Goal: Task Accomplishment & Management: Manage account settings

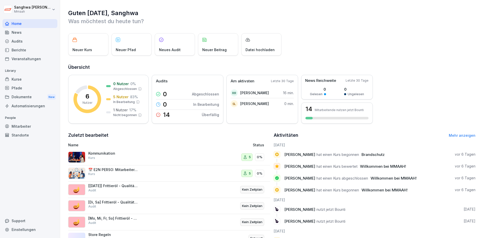
click at [33, 97] on div "Dokumente New" at bounding box center [30, 96] width 55 height 9
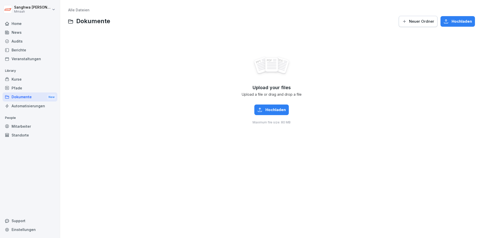
click at [33, 39] on div "Audits" at bounding box center [30, 41] width 55 height 9
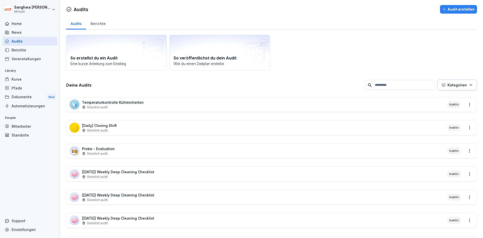
click at [17, 49] on div "Berichte" at bounding box center [30, 50] width 55 height 9
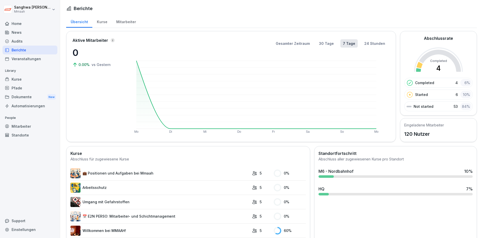
click at [22, 44] on div "Audits" at bounding box center [30, 41] width 55 height 9
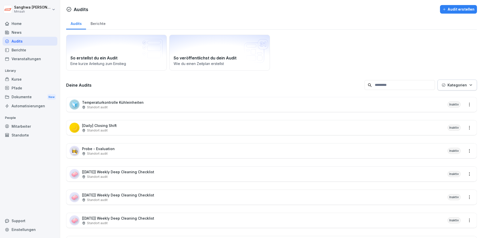
click at [157, 106] on div "🧊 Temperaturkontrolle Kühleinheiten Standort audit Inaktiv" at bounding box center [271, 104] width 411 height 15
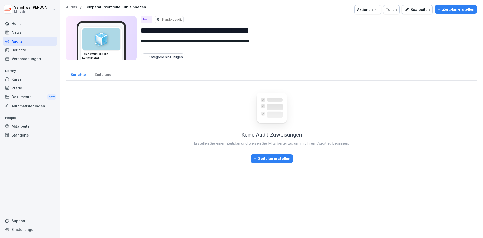
click at [109, 76] on div "Zeitpläne" at bounding box center [103, 73] width 26 height 13
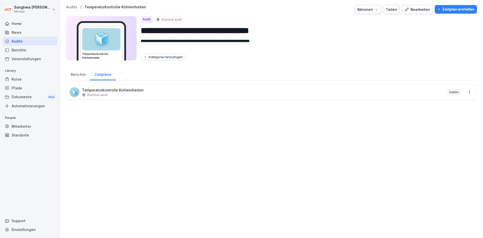
click at [151, 95] on div "🧊 Temperaturkontrolle Kühleinheiten Standort audit Inaktiv" at bounding box center [271, 92] width 411 height 15
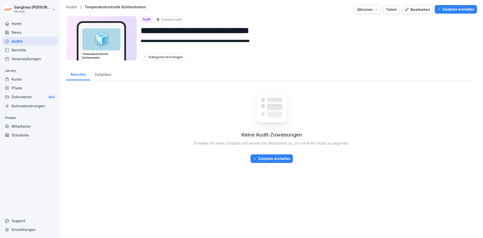
click at [105, 75] on div "Zeitpläne" at bounding box center [103, 73] width 26 height 13
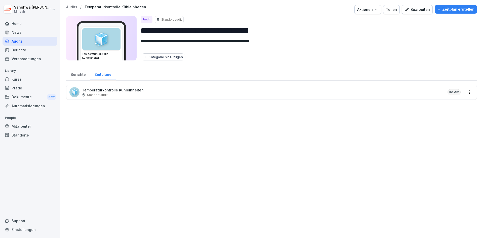
click at [467, 92] on html "**********" at bounding box center [241, 119] width 483 height 238
click at [0, 0] on link "Alle Berichte ansehen" at bounding box center [0, 0] width 0 height 0
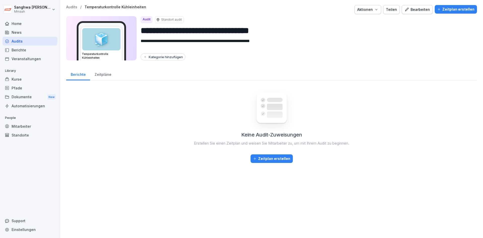
click at [437, 106] on div "Keine Audit-Zuweisungen Erstellen Sie einen Zeitplan und weisen Sie Mitarbeiter…" at bounding box center [271, 124] width 411 height 78
click at [97, 76] on div "Zeitpläne" at bounding box center [103, 73] width 26 height 13
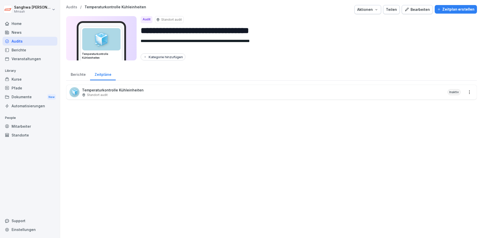
click at [121, 111] on div "**********" at bounding box center [271, 56] width 423 height 113
click at [41, 80] on div "Kurse" at bounding box center [30, 79] width 55 height 9
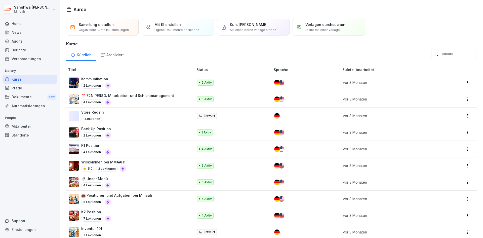
click at [143, 84] on div "Kommunikation 2 Lektionen" at bounding box center [129, 82] width 120 height 12
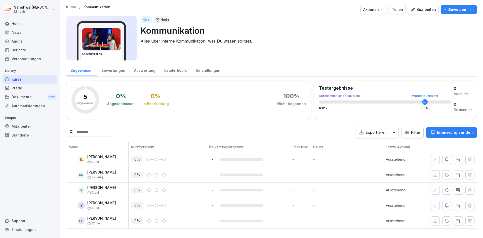
scroll to position [3, 0]
click at [368, 7] on div "Aktionen" at bounding box center [374, 10] width 21 height 6
click at [436, 40] on html "Sanghwa Lee Mmaah Home News Audits Berichte Veranstaltungen Library Kurse Pfade…" at bounding box center [241, 119] width 483 height 238
click at [428, 7] on div "Bearbeiten" at bounding box center [423, 10] width 25 height 6
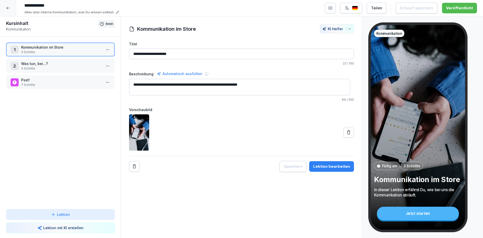
click at [48, 68] on p "4 Schritte" at bounding box center [61, 68] width 81 height 5
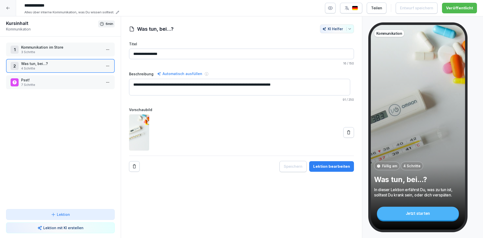
click at [65, 54] on p "3 Schritte" at bounding box center [61, 52] width 81 height 5
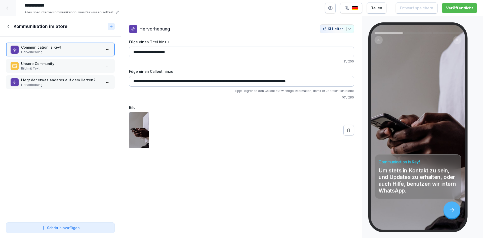
click at [10, 28] on icon at bounding box center [9, 27] width 6 height 6
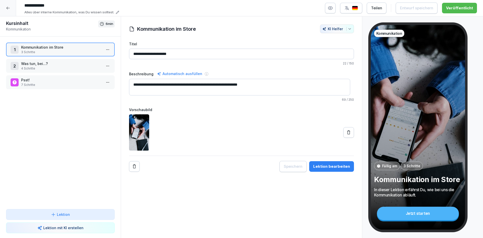
click at [71, 55] on div "1 Kommunikation im Store 3 Schritte" at bounding box center [60, 50] width 109 height 14
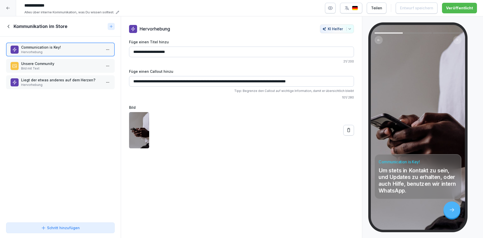
click at [66, 50] on p "Hervorhebung" at bounding box center [61, 52] width 81 height 5
click at [66, 66] on p "Bild mit Text" at bounding box center [61, 68] width 81 height 5
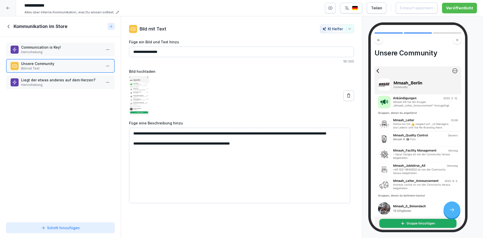
click at [67, 91] on div "Communication is Key! Hervorhebung Unsere Community Bild mit Text Liegt der etw…" at bounding box center [60, 129] width 121 height 184
click at [46, 46] on p "Communication is Key!" at bounding box center [61, 47] width 81 height 5
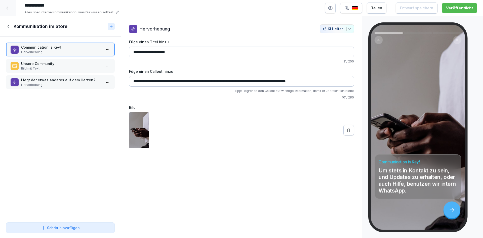
click at [64, 70] on p "Bild mit Text" at bounding box center [61, 68] width 81 height 5
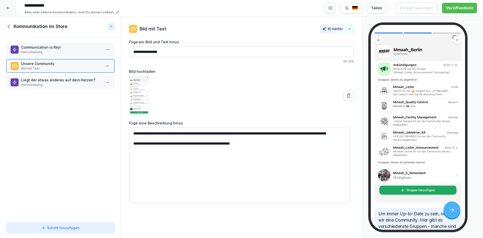
scroll to position [76, 0]
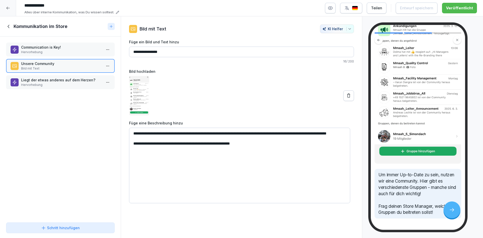
click at [44, 88] on div "Liegt der etwas anderes auf dem Herzen? Hervorhebung" at bounding box center [60, 82] width 109 height 14
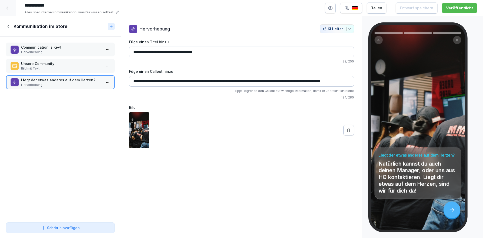
click at [8, 25] on icon at bounding box center [9, 27] width 6 height 6
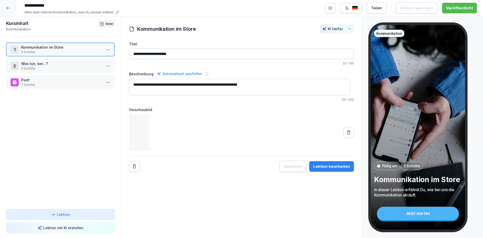
click at [8, 11] on div at bounding box center [8, 8] width 16 height 16
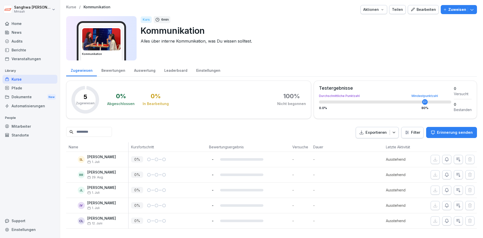
click at [34, 45] on div "Audits" at bounding box center [30, 41] width 55 height 9
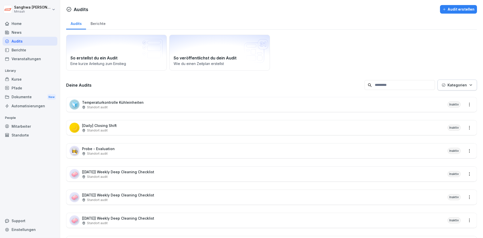
click at [136, 128] on div "🌙 [Daily] Closing Shift Standort audit Inaktiv" at bounding box center [271, 127] width 411 height 15
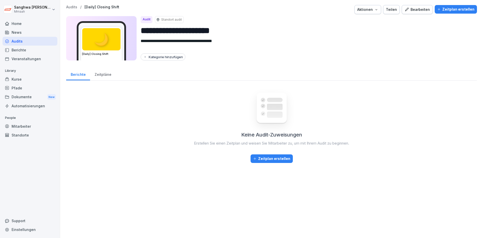
click at [109, 74] on div "Zeitpläne" at bounding box center [103, 73] width 26 height 13
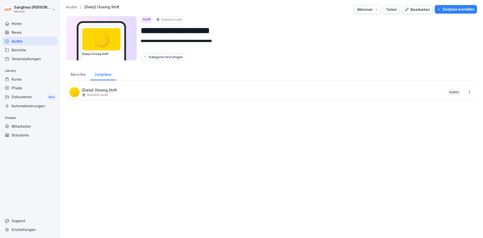
click at [465, 91] on html "**********" at bounding box center [241, 119] width 483 height 238
click at [440, 61] on html "**********" at bounding box center [241, 119] width 483 height 238
click at [177, 45] on textarea "**********" at bounding box center [305, 44] width 329 height 12
click at [107, 46] on div "🌙" at bounding box center [101, 39] width 38 height 22
click at [82, 40] on div "🌙" at bounding box center [101, 39] width 38 height 22
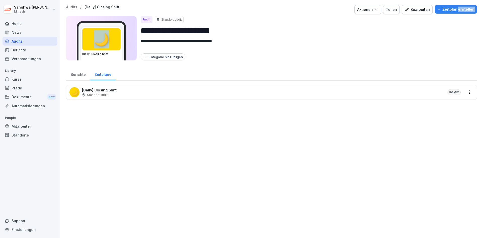
click at [82, 40] on div "🌙" at bounding box center [101, 39] width 38 height 22
click at [430, 51] on div "**********" at bounding box center [307, 38] width 333 height 44
click at [419, 11] on div "Bearbeiten" at bounding box center [417, 10] width 25 height 6
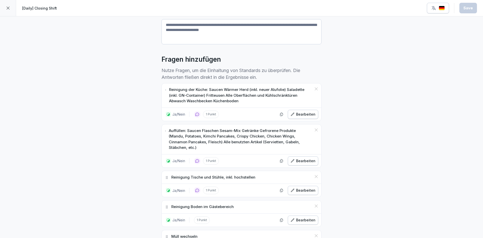
scroll to position [101, 0]
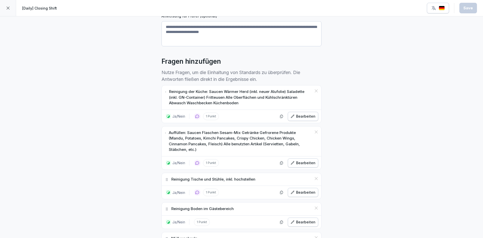
click at [310, 117] on div "Bearbeiten" at bounding box center [303, 117] width 25 height 6
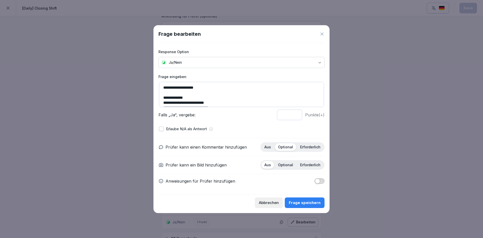
click at [311, 64] on body "**********" at bounding box center [241, 119] width 483 height 238
click at [218, 123] on div "**********" at bounding box center [242, 118] width 166 height 151
click at [298, 117] on input "*" at bounding box center [289, 115] width 25 height 11
click at [296, 117] on input "*" at bounding box center [289, 115] width 25 height 11
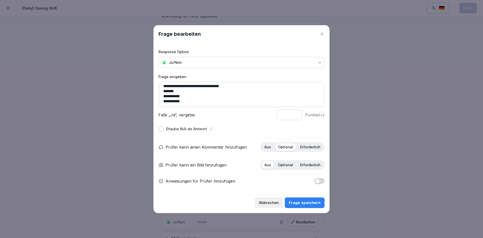
click at [296, 116] on input "*" at bounding box center [289, 115] width 25 height 11
type input "*"
click at [296, 112] on input "*" at bounding box center [289, 115] width 25 height 11
click at [258, 124] on div "**********" at bounding box center [242, 118] width 166 height 151
click at [321, 34] on icon at bounding box center [322, 33] width 3 height 3
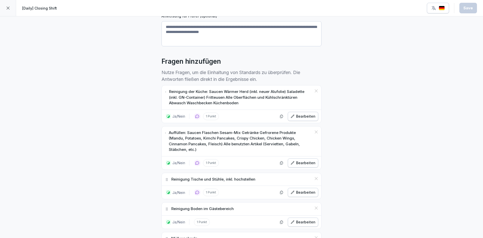
click at [400, 172] on div "**********" at bounding box center [241, 238] width 483 height 645
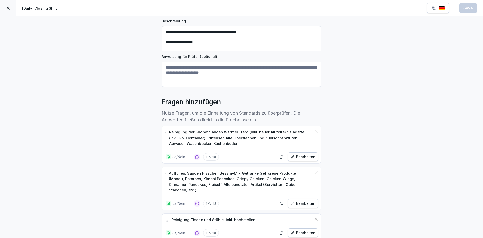
scroll to position [0, 0]
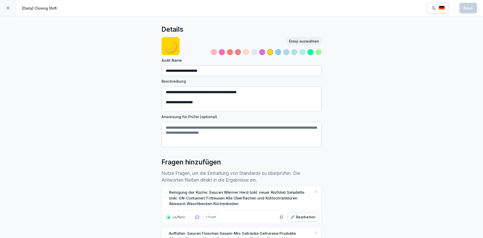
click at [9, 8] on icon at bounding box center [8, 8] width 4 height 4
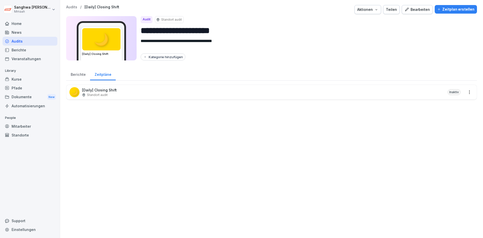
click at [35, 40] on div "Audits" at bounding box center [30, 41] width 55 height 9
